Goal: Information Seeking & Learning: Learn about a topic

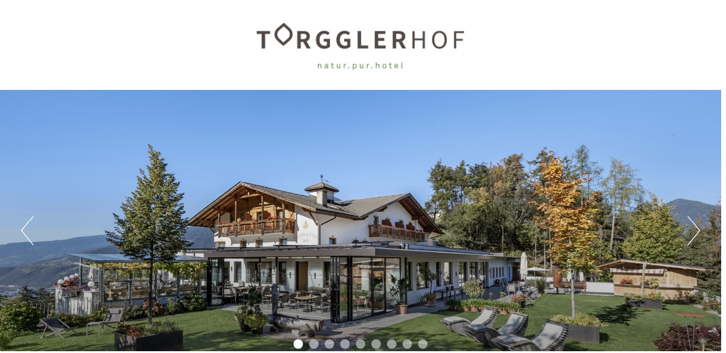
click at [696, 236] on button "Next" at bounding box center [698, 232] width 13 height 30
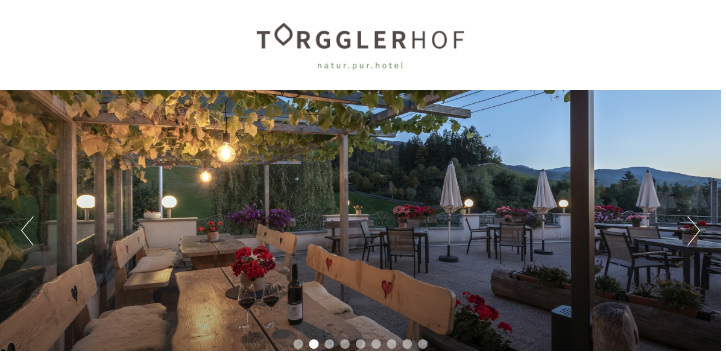
click at [696, 236] on button "Next" at bounding box center [698, 232] width 13 height 30
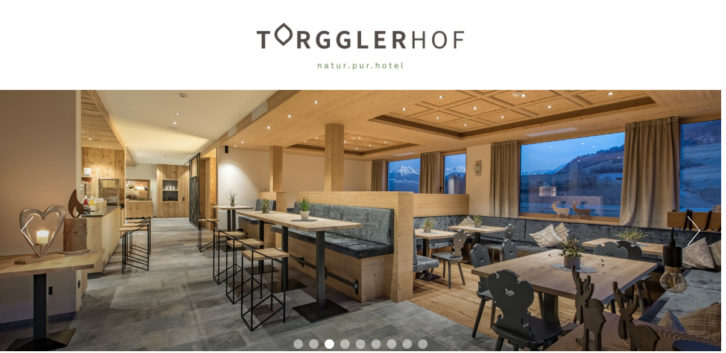
click at [694, 240] on button "Next" at bounding box center [698, 232] width 13 height 30
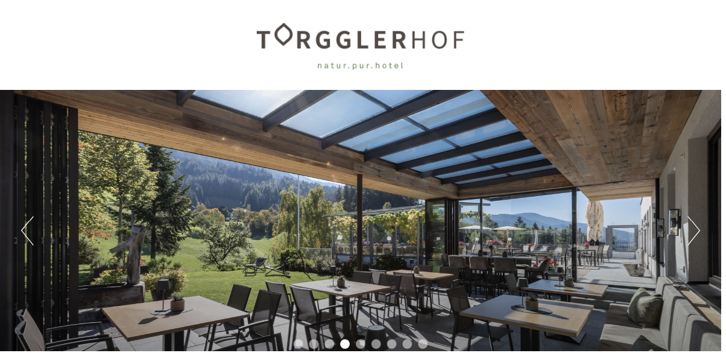
click at [694, 240] on button "Next" at bounding box center [698, 232] width 13 height 30
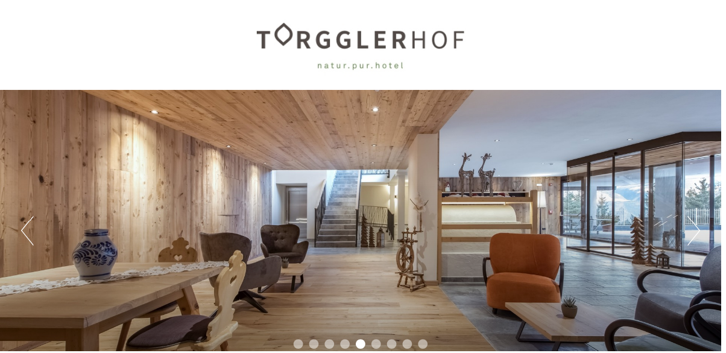
click at [694, 240] on button "Next" at bounding box center [698, 232] width 13 height 30
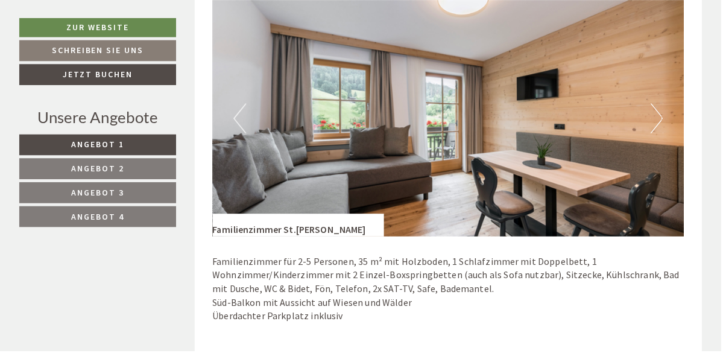
scroll to position [750, 0]
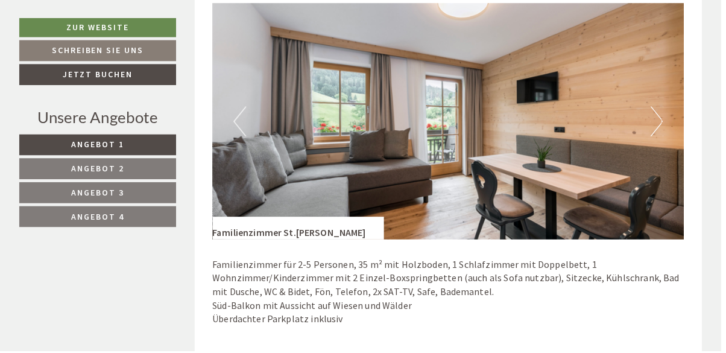
click at [624, 261] on p "Familienzimmer für 2-5 Personen, 35 m² mit Holzboden, 1 Schlafzimmer mit Doppel…" at bounding box center [451, 293] width 475 height 69
click at [660, 123] on button "Next" at bounding box center [661, 122] width 13 height 30
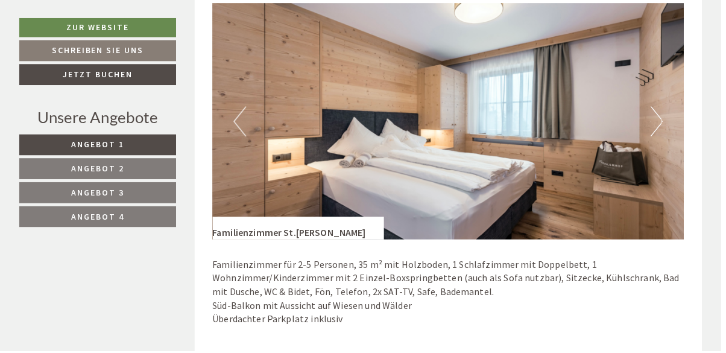
click at [659, 125] on button "Next" at bounding box center [661, 122] width 13 height 30
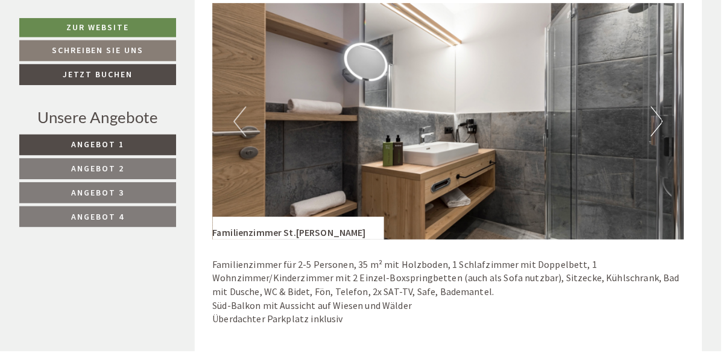
click at [659, 127] on button "Next" at bounding box center [661, 122] width 13 height 30
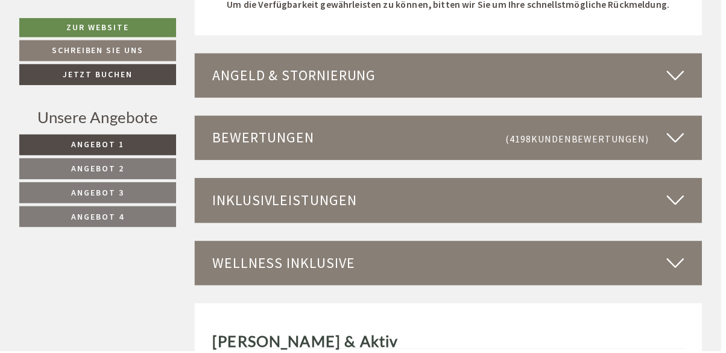
scroll to position [3199, 0]
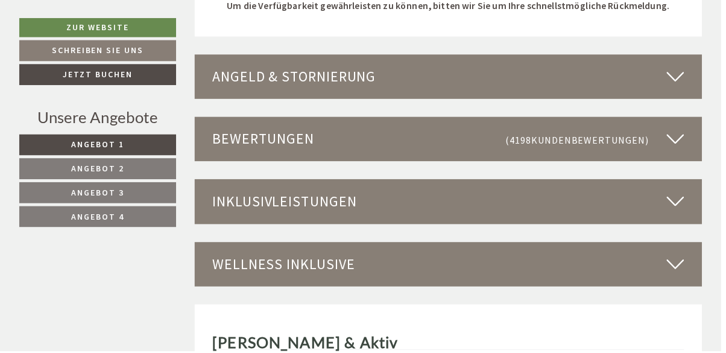
click at [100, 213] on span "Angebot 4" at bounding box center [98, 217] width 53 height 11
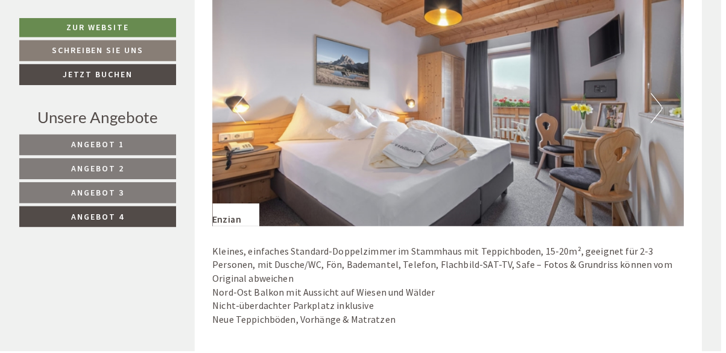
scroll to position [760, 0]
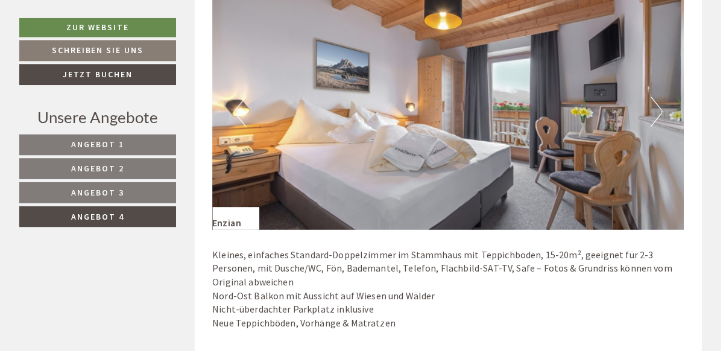
click at [660, 113] on button "Next" at bounding box center [661, 112] width 13 height 30
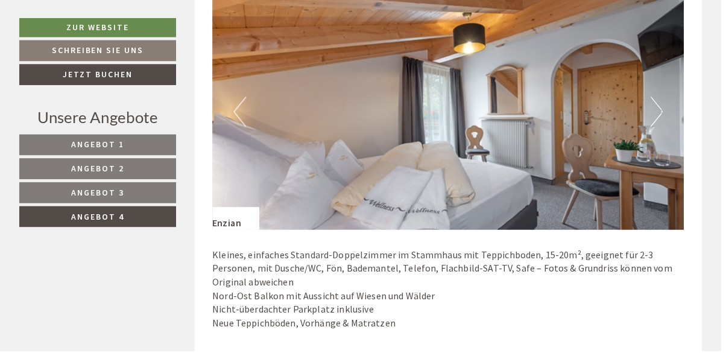
click at [653, 117] on img at bounding box center [451, 112] width 475 height 238
click at [663, 114] on button "Next" at bounding box center [661, 112] width 13 height 30
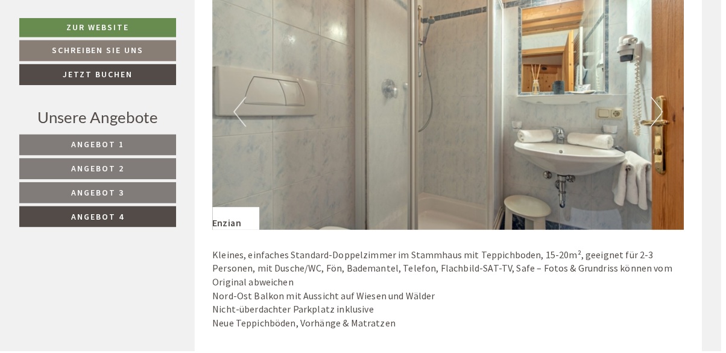
click at [660, 115] on button "Next" at bounding box center [661, 112] width 13 height 30
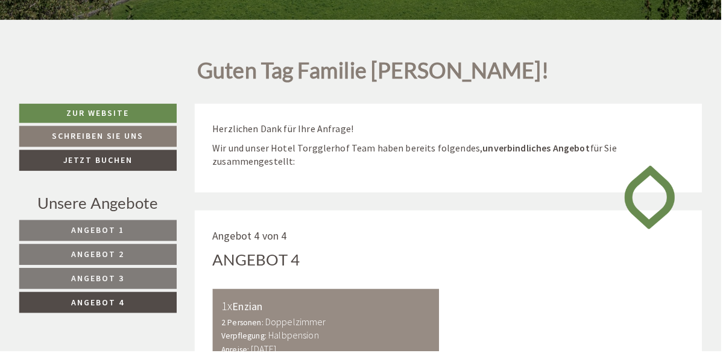
scroll to position [364, 0]
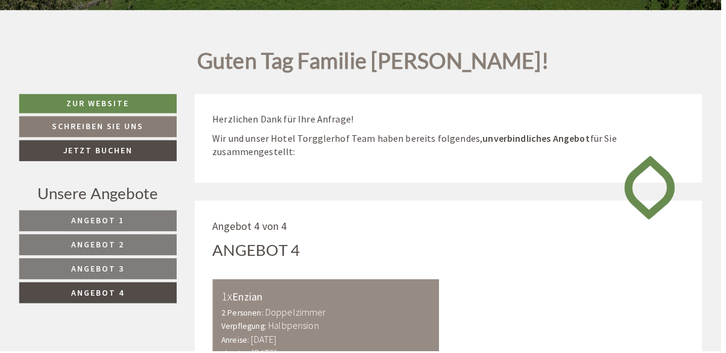
click at [100, 273] on span "Angebot 3" at bounding box center [98, 270] width 53 height 11
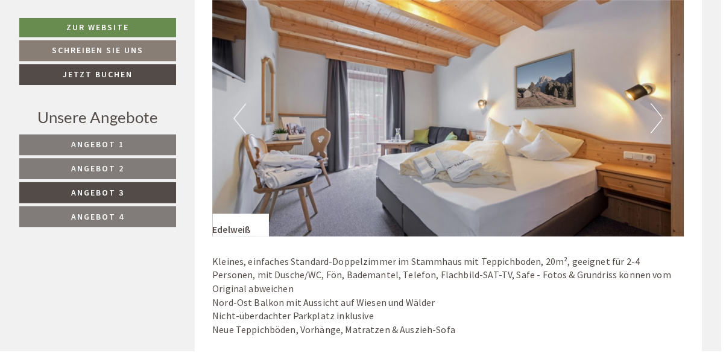
scroll to position [747, 0]
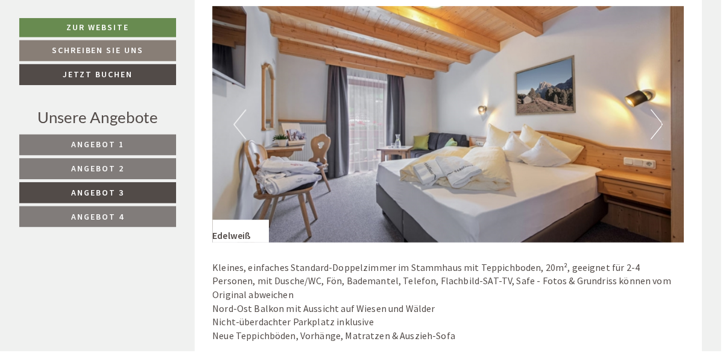
click at [658, 130] on button "Next" at bounding box center [661, 125] width 13 height 30
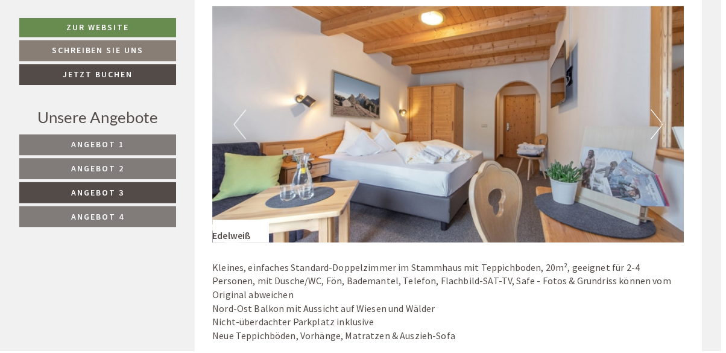
click at [663, 125] on button "Next" at bounding box center [661, 125] width 13 height 30
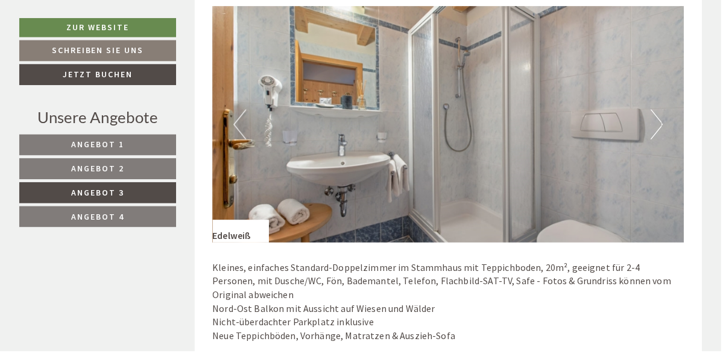
click at [654, 130] on img at bounding box center [451, 126] width 475 height 238
click at [654, 128] on img at bounding box center [451, 126] width 475 height 238
click at [660, 125] on button "Next" at bounding box center [661, 125] width 13 height 30
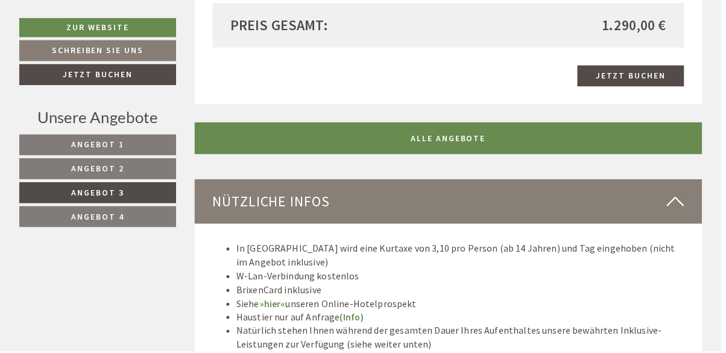
scroll to position [1233, 0]
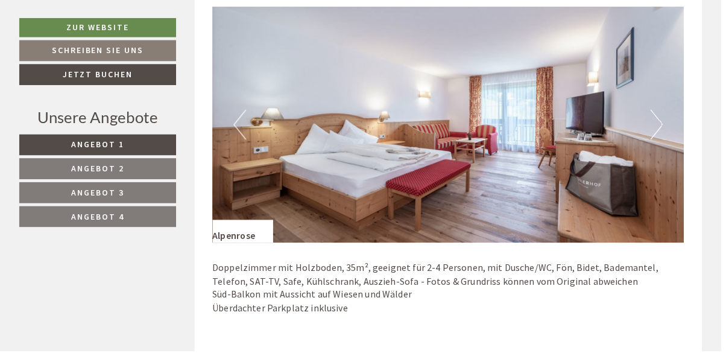
scroll to position [1520, 0]
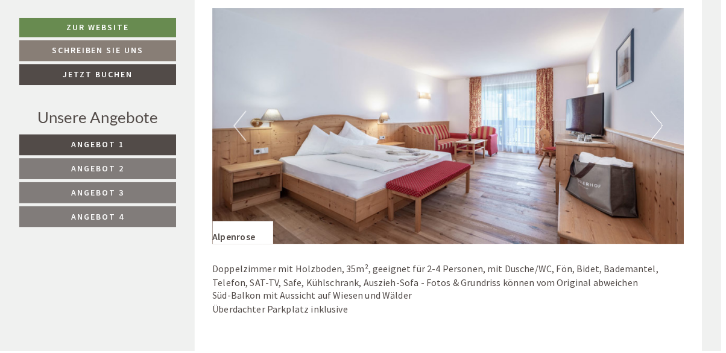
click at [659, 132] on button "Next" at bounding box center [661, 127] width 13 height 30
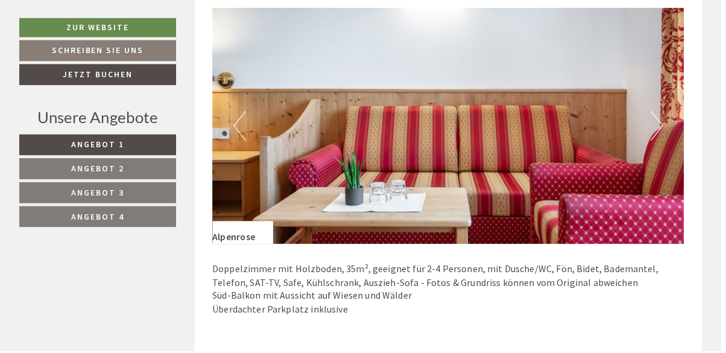
click at [650, 132] on img at bounding box center [451, 127] width 475 height 238
click at [662, 124] on button "Next" at bounding box center [661, 127] width 13 height 30
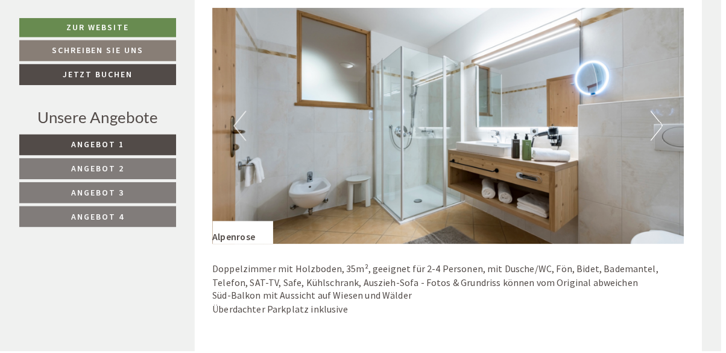
click at [657, 128] on button "Next" at bounding box center [661, 127] width 13 height 30
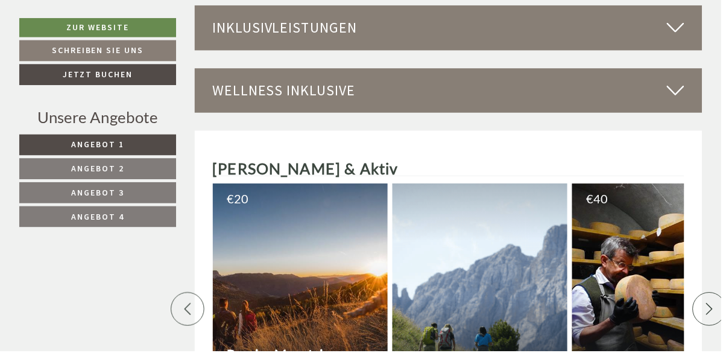
scroll to position [3380, 0]
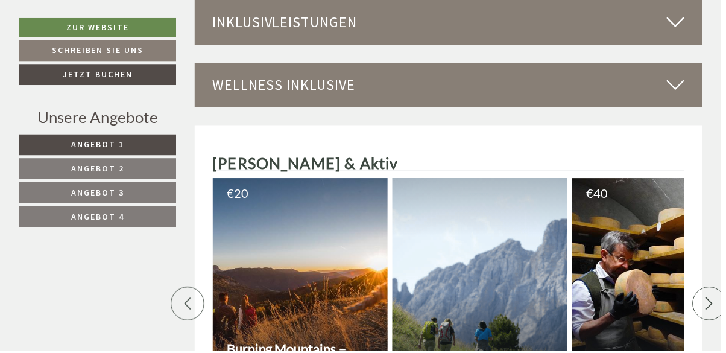
click at [112, 216] on span "Angebot 4" at bounding box center [98, 217] width 53 height 11
